Goal: Transaction & Acquisition: Register for event/course

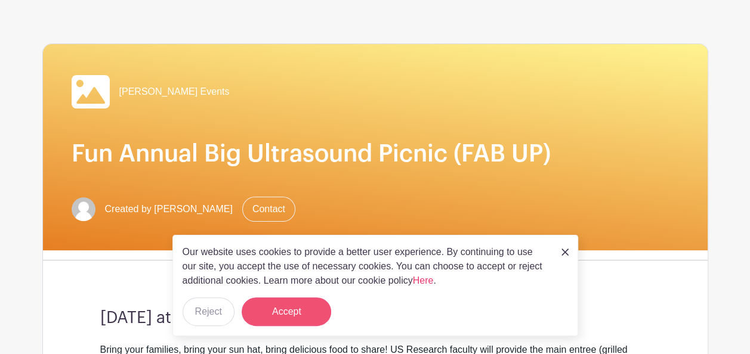
scroll to position [54, 0]
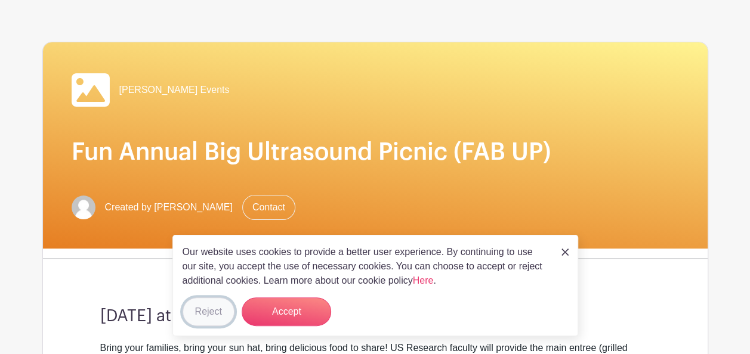
click at [203, 312] on button "Reject" at bounding box center [209, 312] width 52 height 29
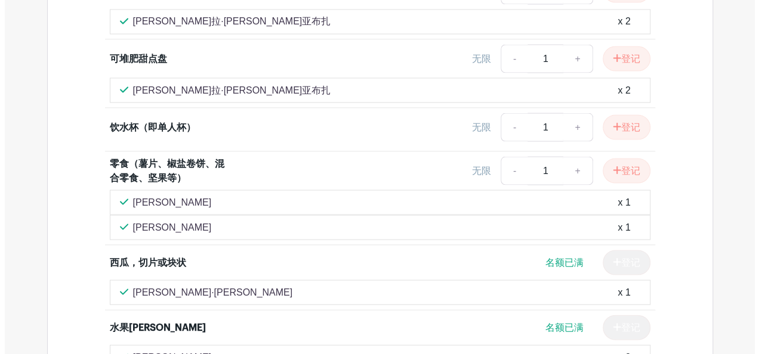
scroll to position [1104, 0]
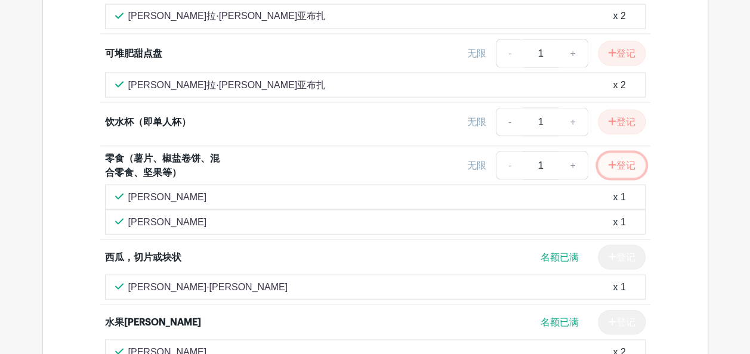
click at [625, 160] on font "登记" at bounding box center [625, 165] width 19 height 10
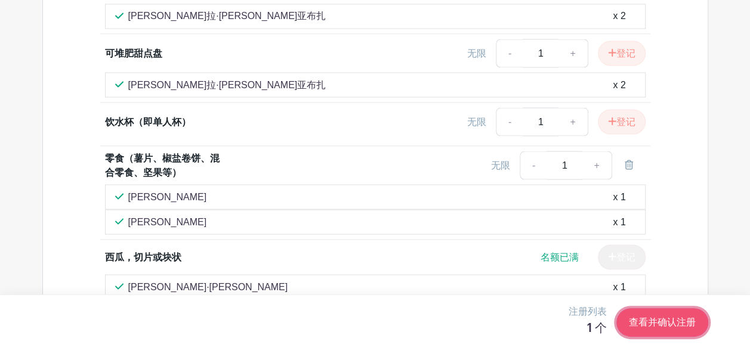
click at [653, 314] on link "查看并确认注册" at bounding box center [662, 323] width 92 height 29
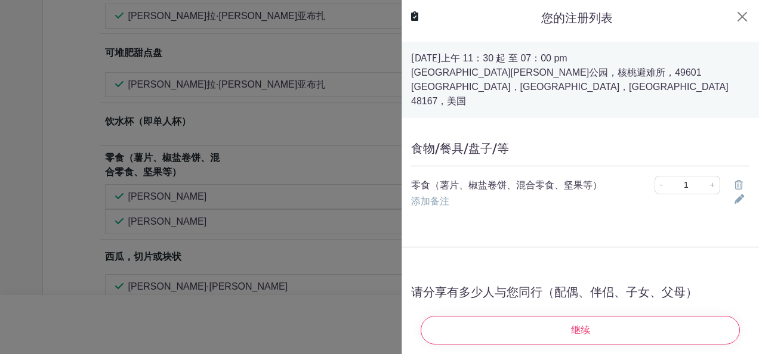
scroll to position [74, 0]
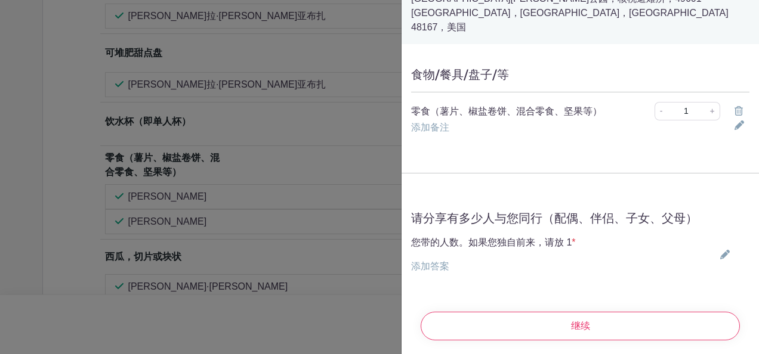
click at [438, 261] on link "添加答案" at bounding box center [430, 266] width 38 height 10
click at [470, 260] on input "text" at bounding box center [493, 274] width 165 height 29
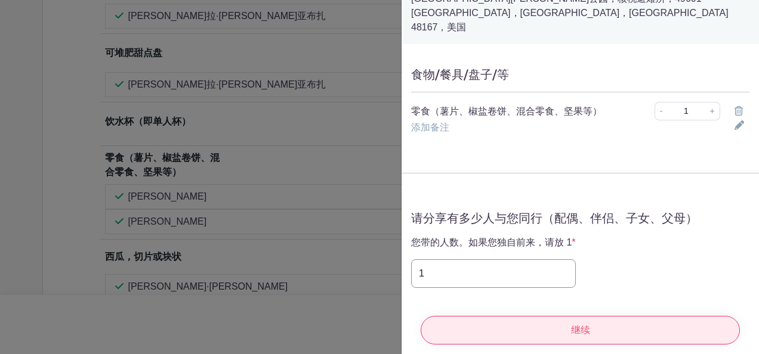
type input "1"
click at [554, 317] on input "Continue" at bounding box center [580, 330] width 319 height 29
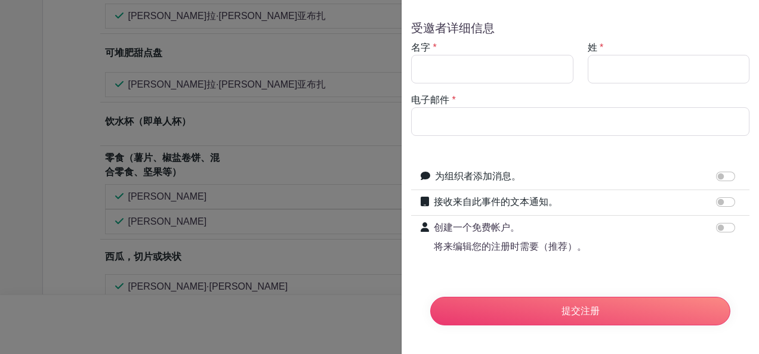
scroll to position [0, 0]
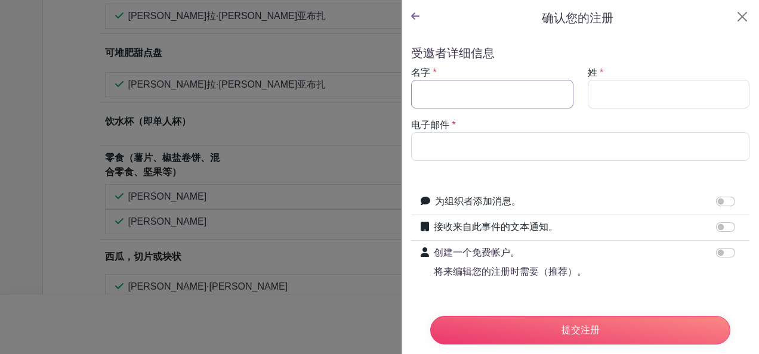
click at [499, 95] on input "名字" at bounding box center [492, 94] width 162 height 29
type input "Lei"
type input "[PERSON_NAME]"
type input "[EMAIL_ADDRESS][DOMAIN_NAME]"
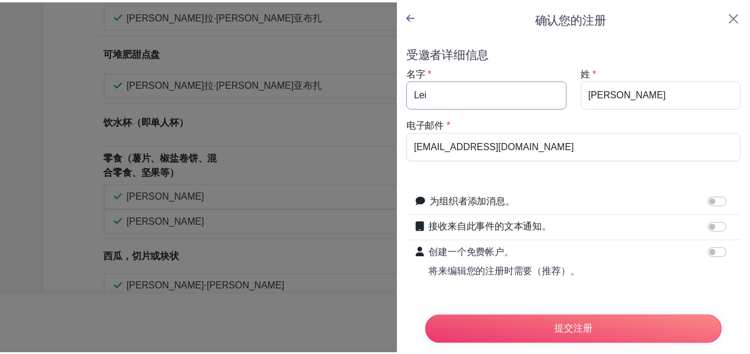
scroll to position [32, 0]
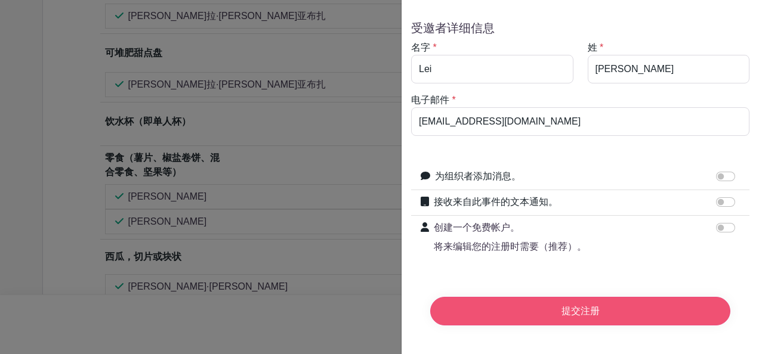
click at [560, 299] on input "Submit Signup" at bounding box center [580, 311] width 300 height 29
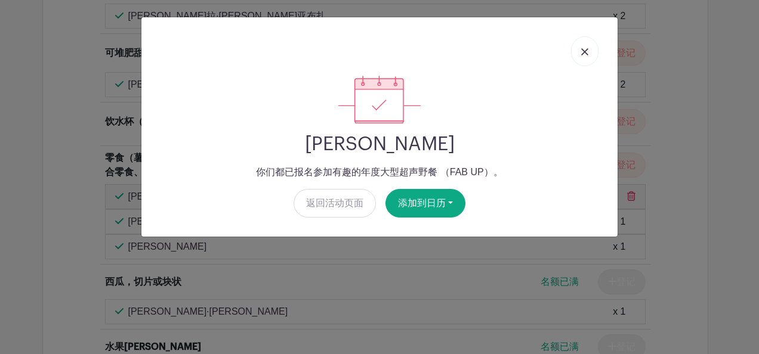
click at [582, 53] on img at bounding box center [584, 51] width 7 height 7
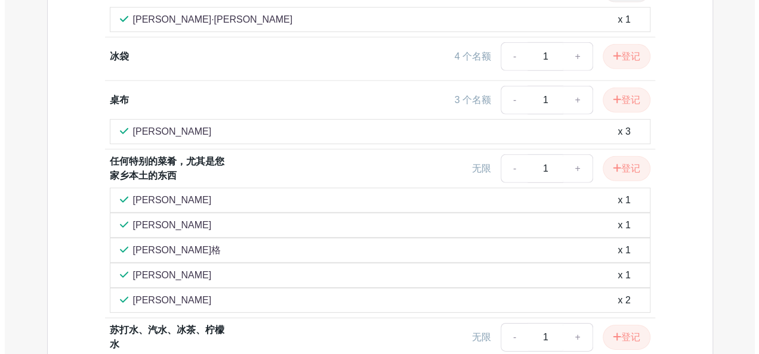
scroll to position [1895, 0]
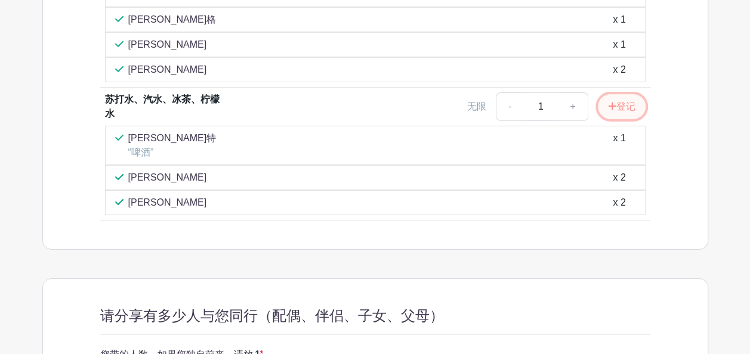
click at [628, 101] on font "登记" at bounding box center [625, 106] width 19 height 10
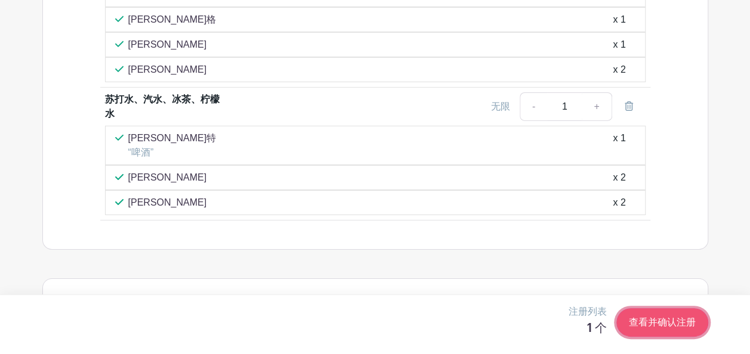
click at [668, 325] on link "查看并确认注册" at bounding box center [662, 323] width 92 height 29
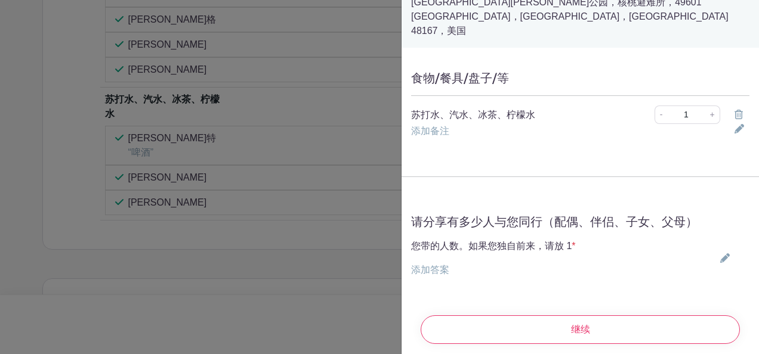
scroll to position [74, 0]
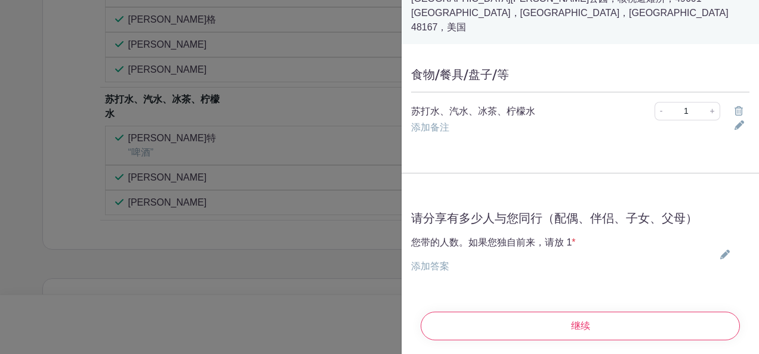
click at [439, 261] on link "添加答案" at bounding box center [430, 266] width 38 height 10
click at [439, 260] on input "text" at bounding box center [493, 274] width 165 height 29
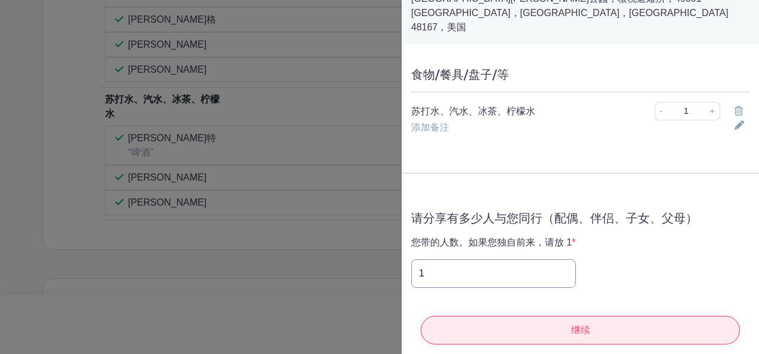
type input "1"
click at [519, 316] on input "继续" at bounding box center [580, 330] width 319 height 29
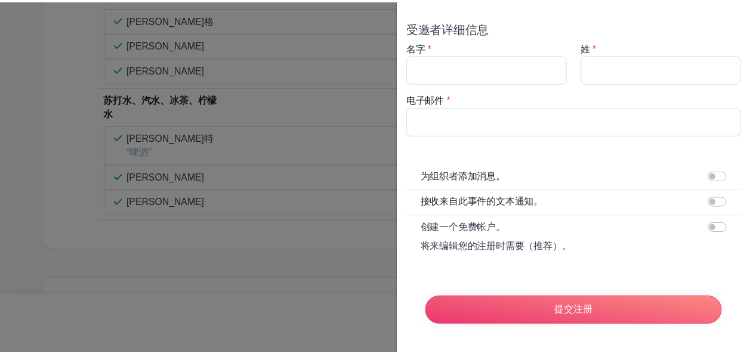
scroll to position [32, 0]
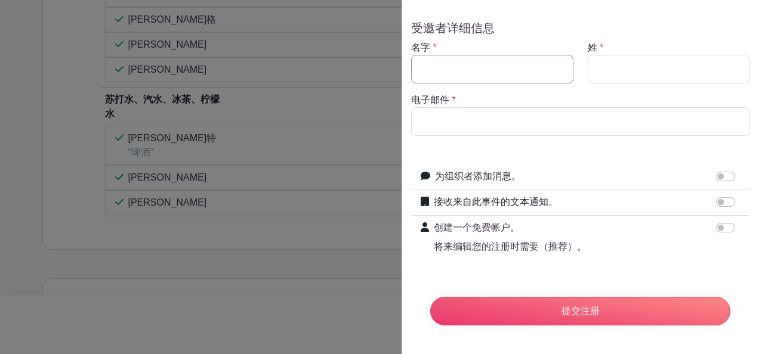
click at [491, 61] on input "名字" at bounding box center [492, 69] width 162 height 29
type input "Lei"
type input "[PERSON_NAME]"
type input "[EMAIL_ADDRESS][DOMAIN_NAME]"
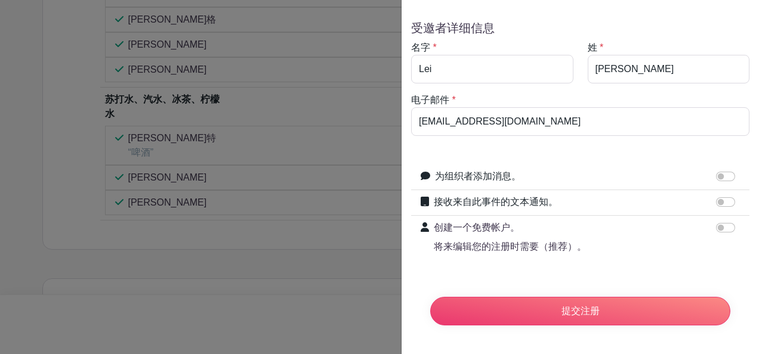
click at [523, 288] on div "提交注册" at bounding box center [580, 312] width 319 height 48
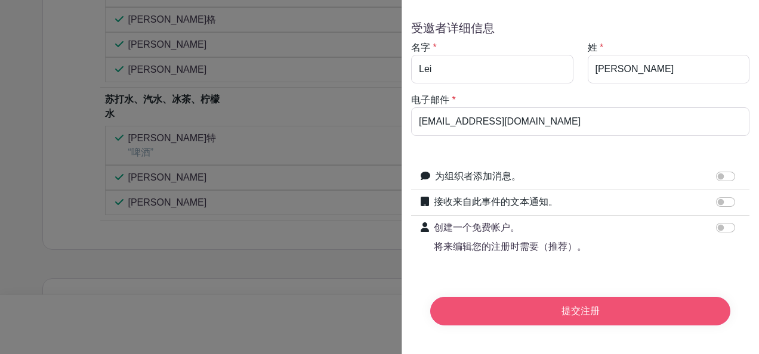
click at [523, 302] on input "提交注册" at bounding box center [580, 311] width 300 height 29
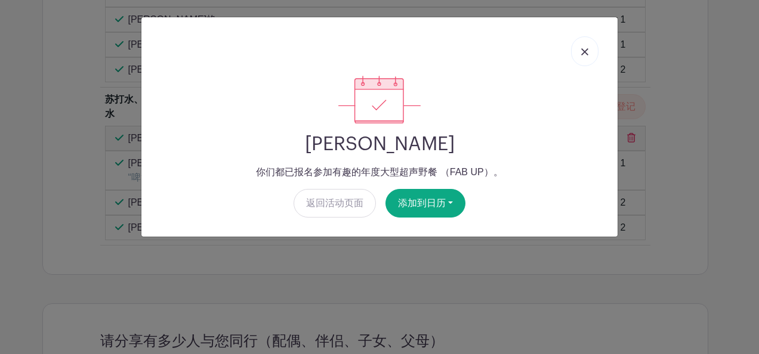
click at [584, 49] on img at bounding box center [584, 51] width 7 height 7
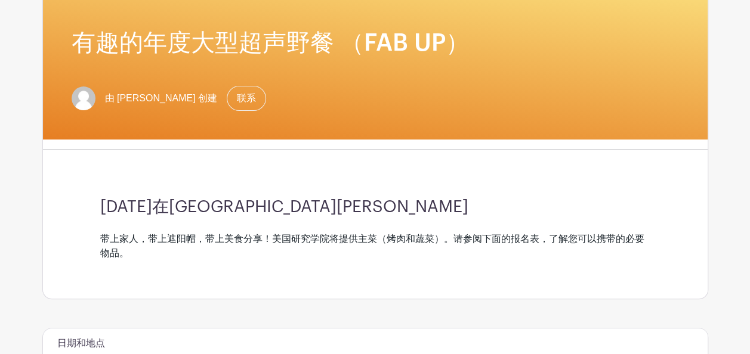
scroll to position [162, 0]
